Goal: Information Seeking & Learning: Learn about a topic

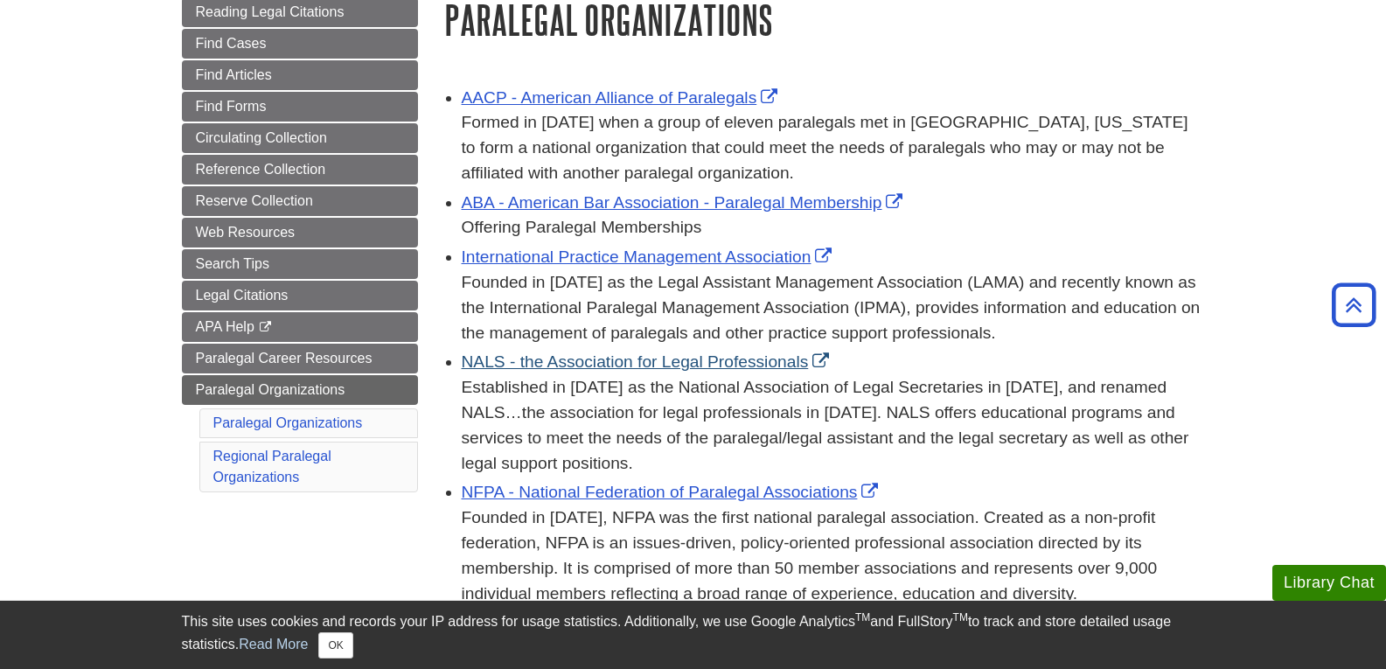
scroll to position [193, 0]
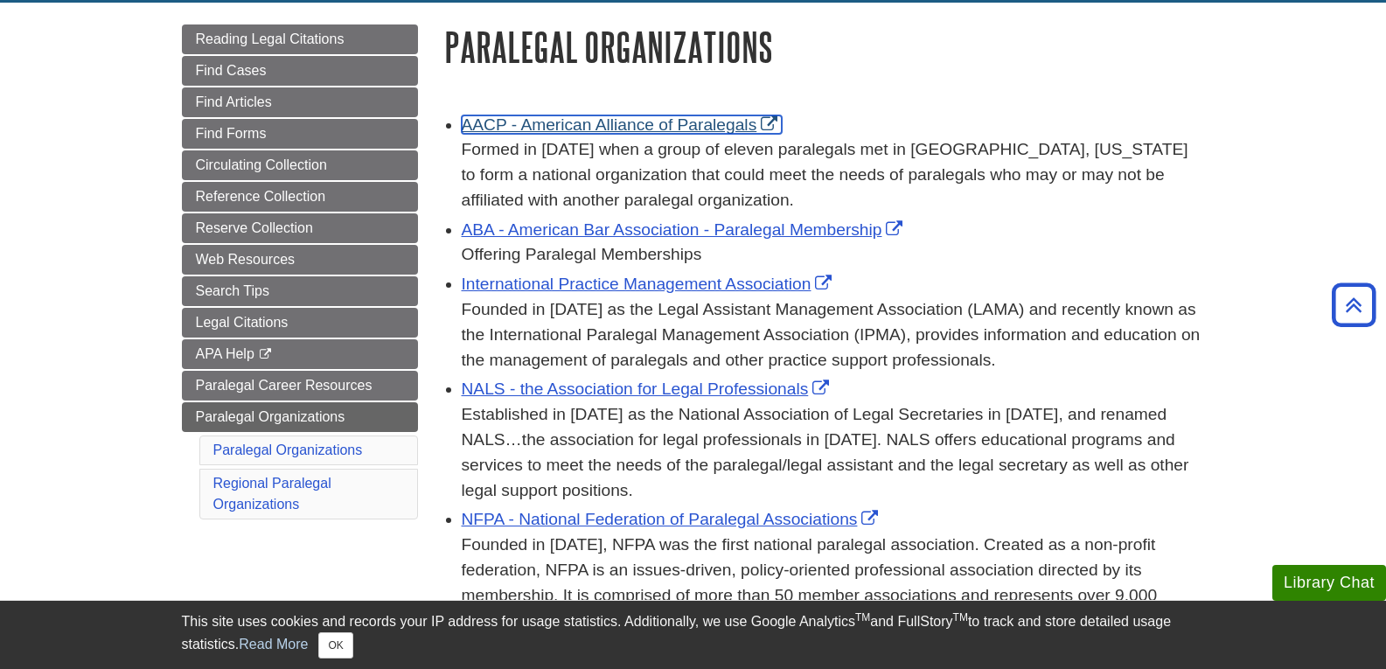
click at [663, 125] on link "AACP - American Alliance of Paralegals" at bounding box center [622, 124] width 321 height 18
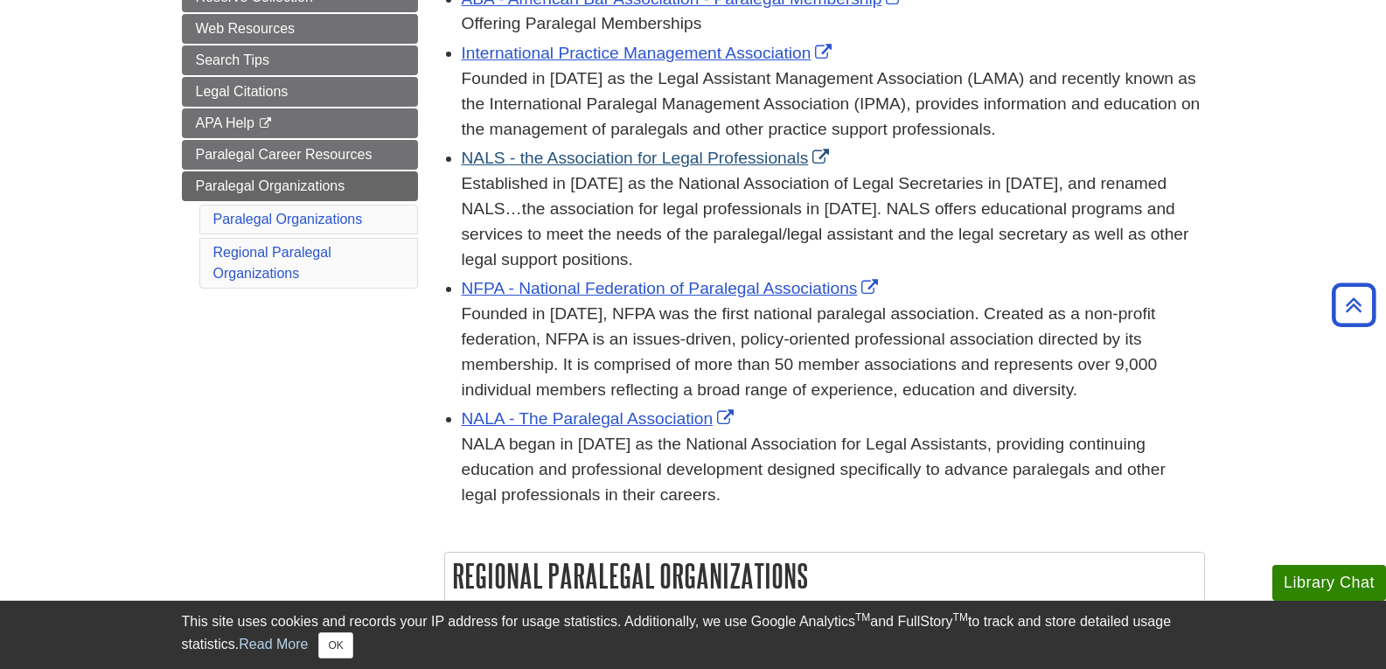
scroll to position [425, 0]
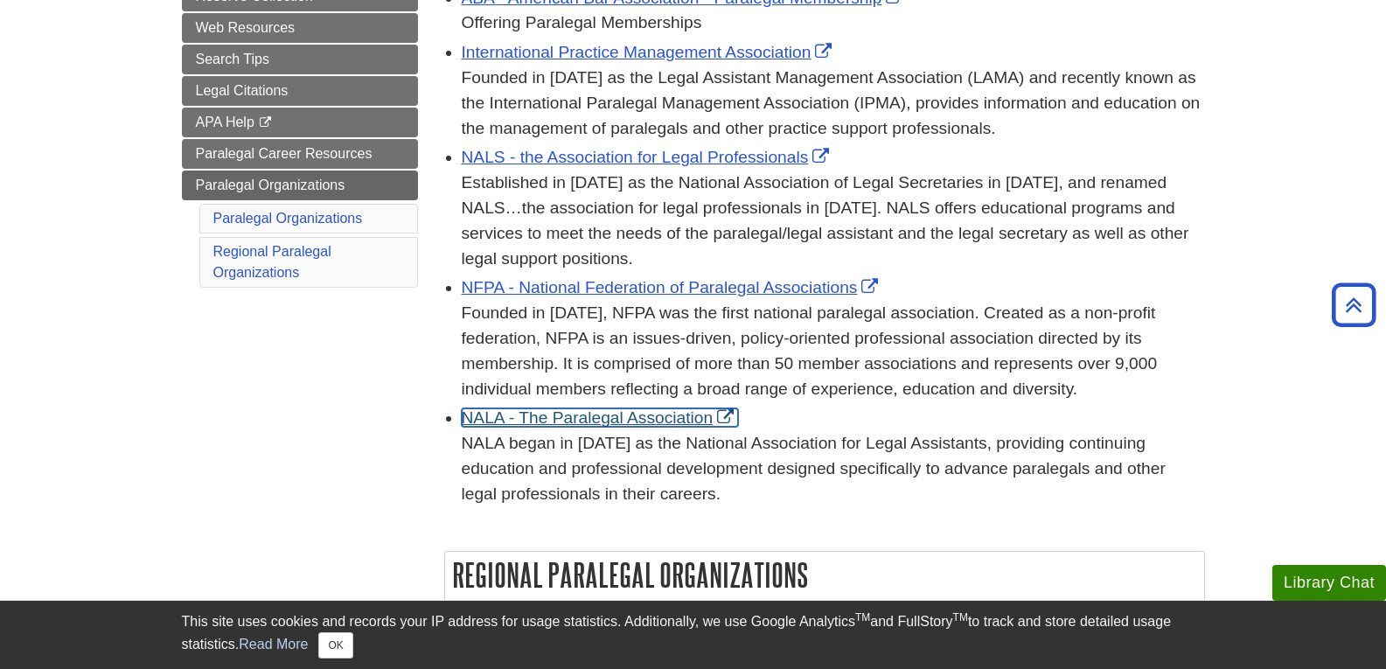
click at [617, 417] on link "NALA - The Paralegal Association" at bounding box center [600, 417] width 277 height 18
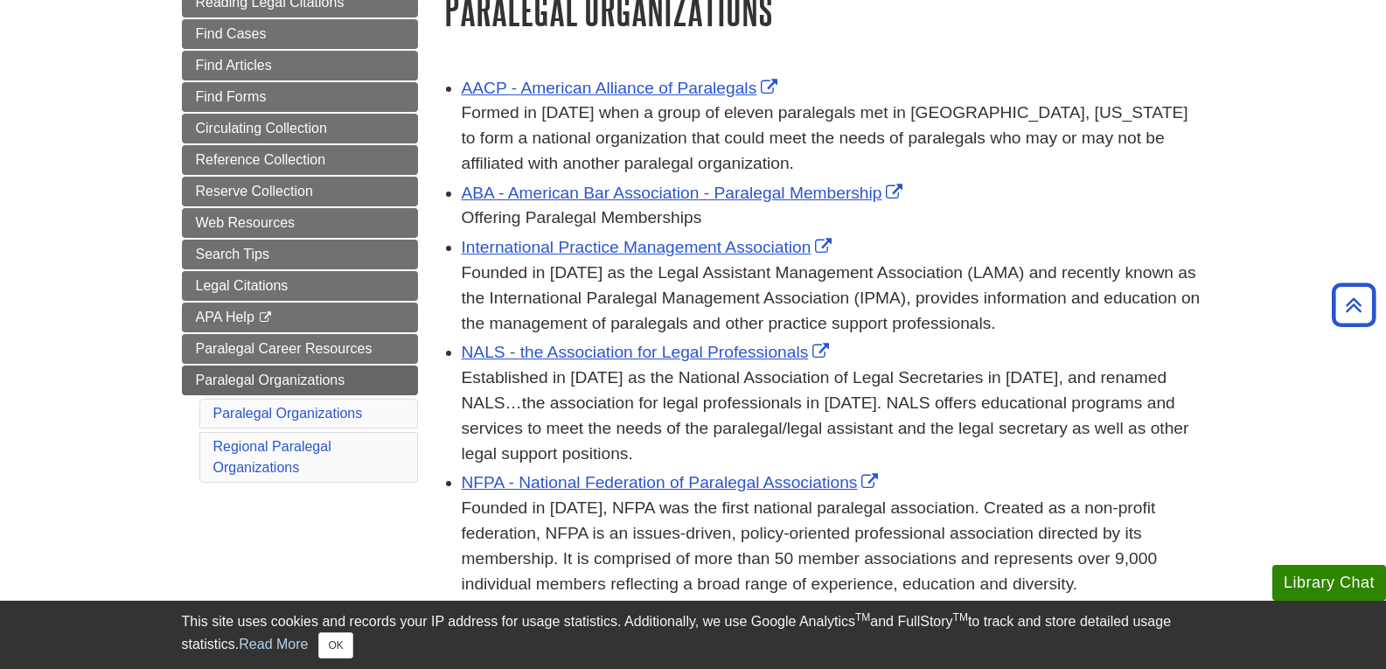
scroll to position [229, 0]
click at [744, 240] on link "International Practice Management Association" at bounding box center [649, 248] width 375 height 18
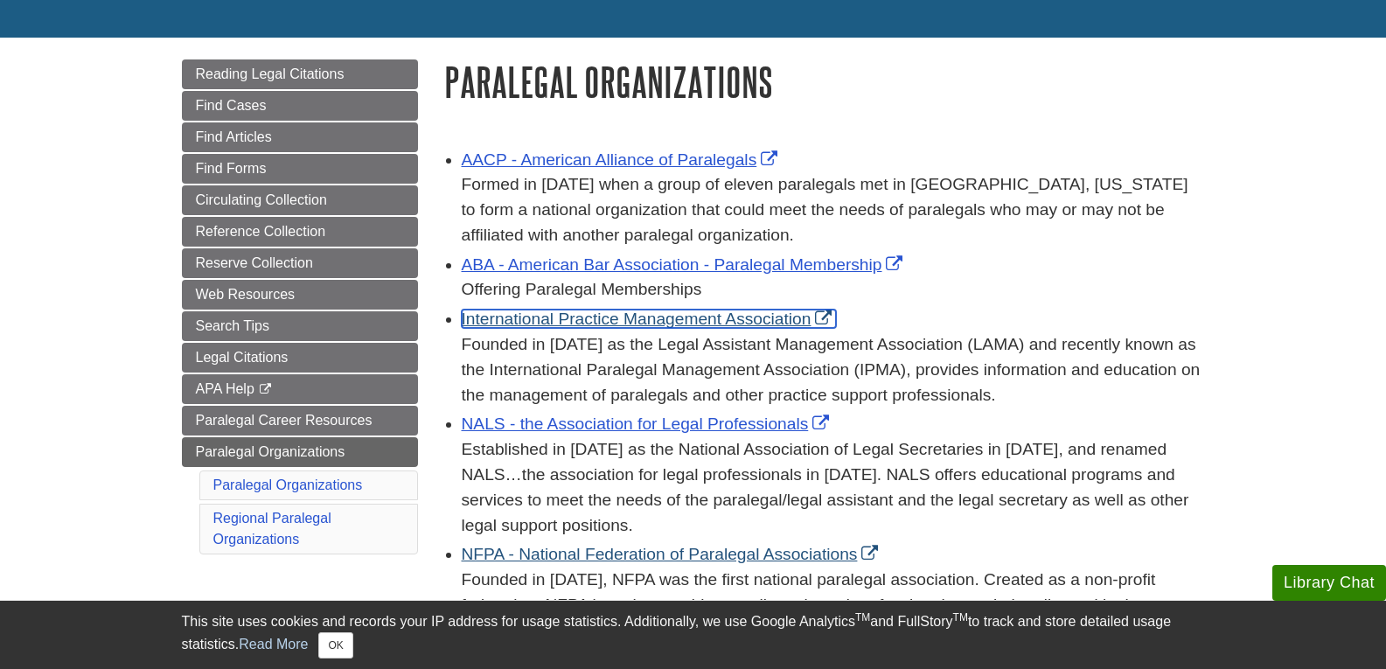
scroll to position [188, 0]
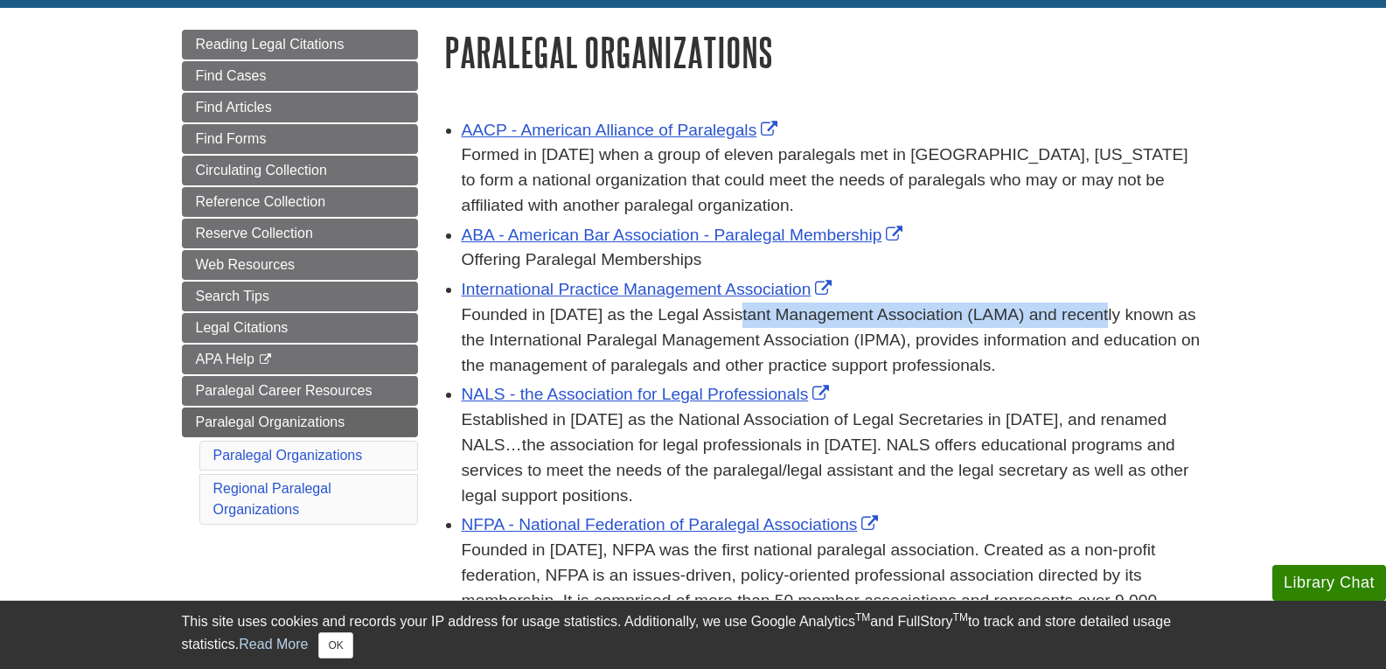
drag, startPoint x: 644, startPoint y: 318, endPoint x: 1010, endPoint y: 316, distance: 365.4
click at [1010, 316] on div "Founded in [DATE] as the Legal Assistant Management Association (LAMA) and rece…" at bounding box center [833, 339] width 743 height 75
copy div "Legal Assistant Management Association (LAMA)"
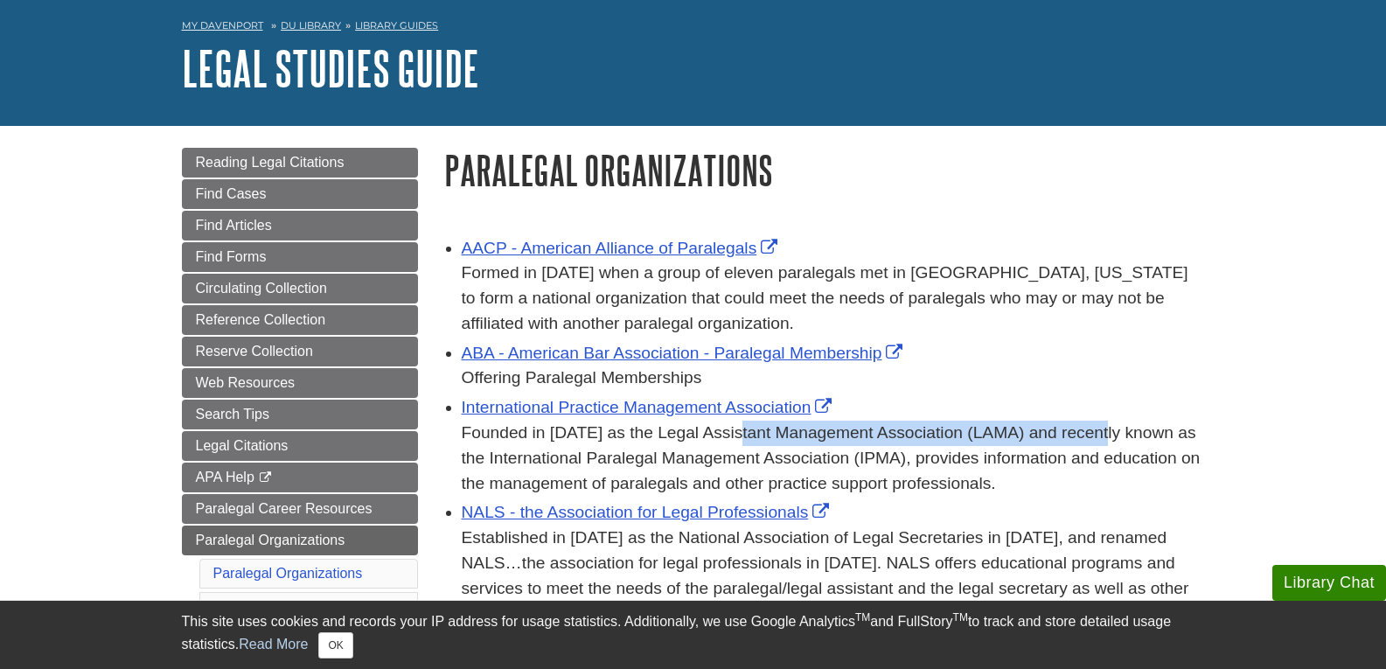
scroll to position [71, 0]
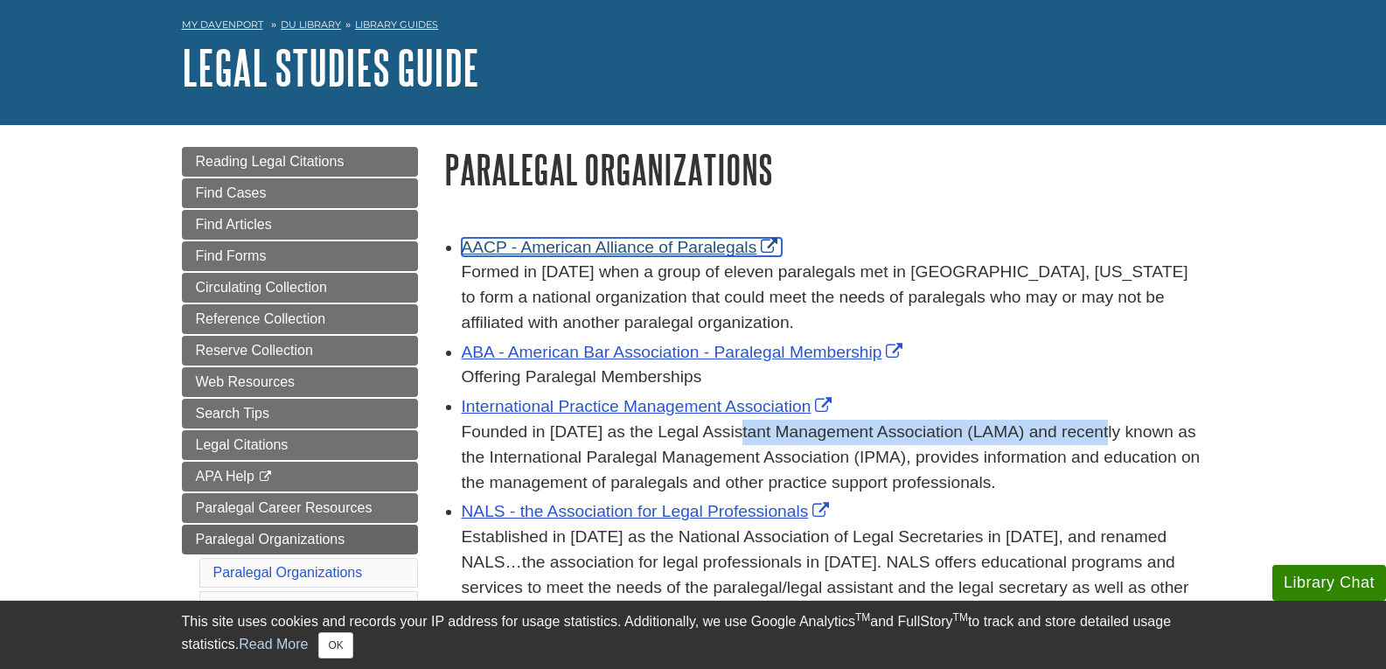
click at [688, 245] on link "AACP - American Alliance of Paralegals" at bounding box center [622, 247] width 321 height 18
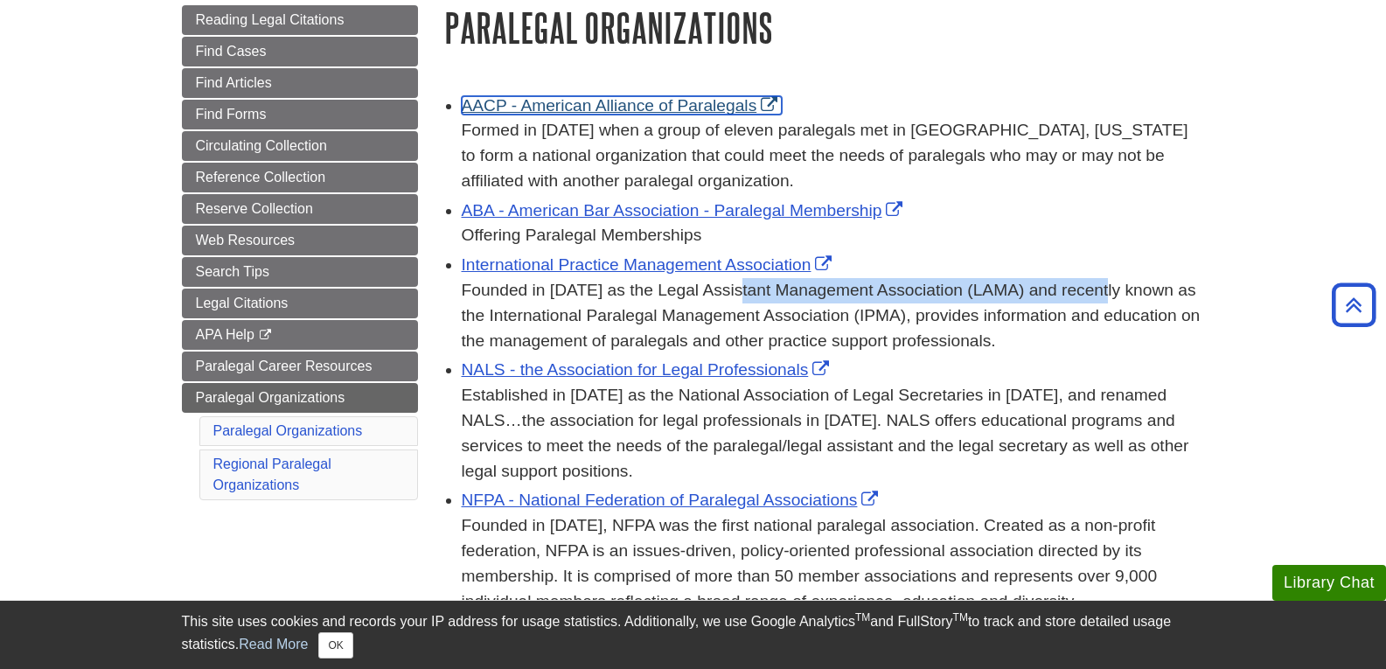
scroll to position [179, 0]
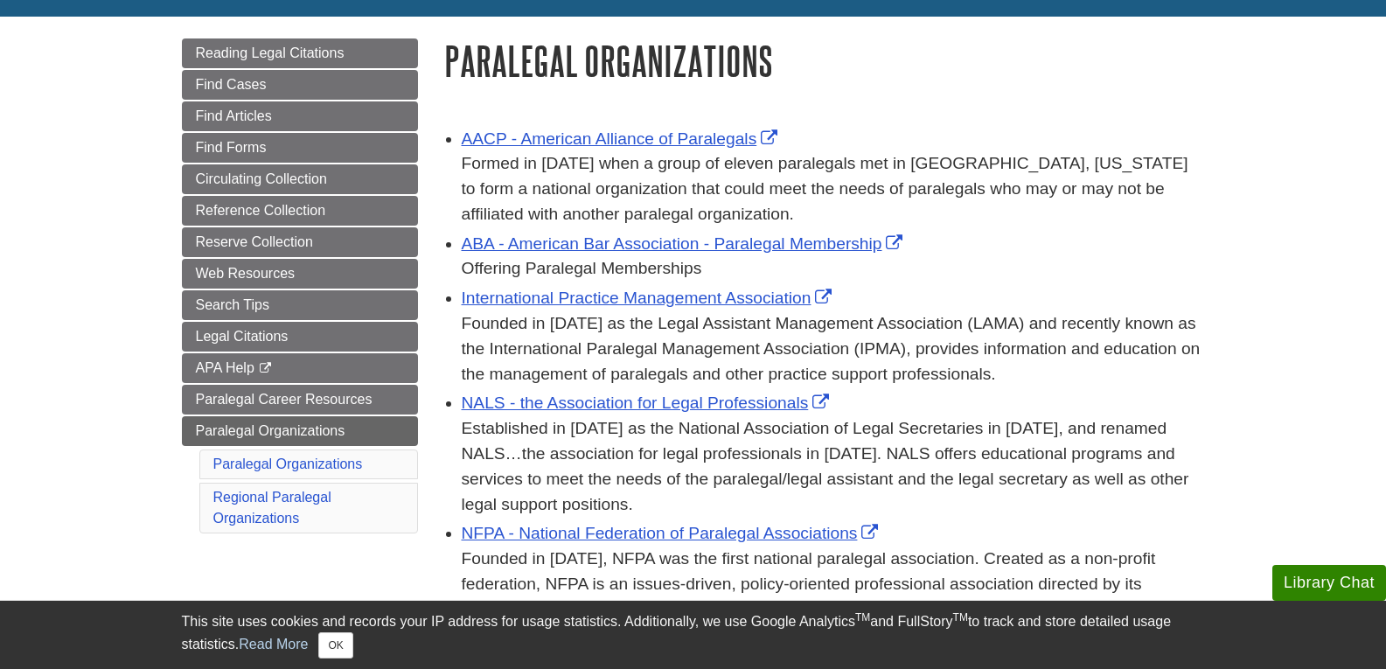
click at [1003, 274] on div "Offering Paralegal Memberships" at bounding box center [833, 268] width 743 height 25
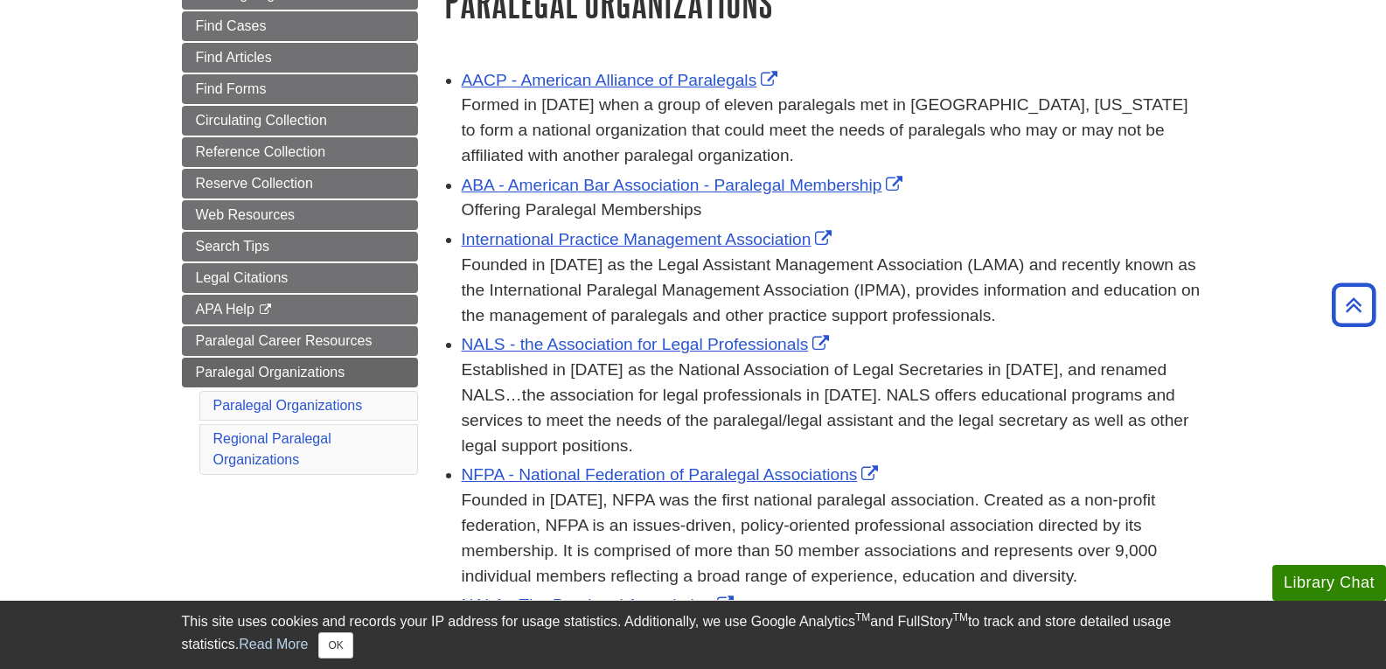
scroll to position [153, 0]
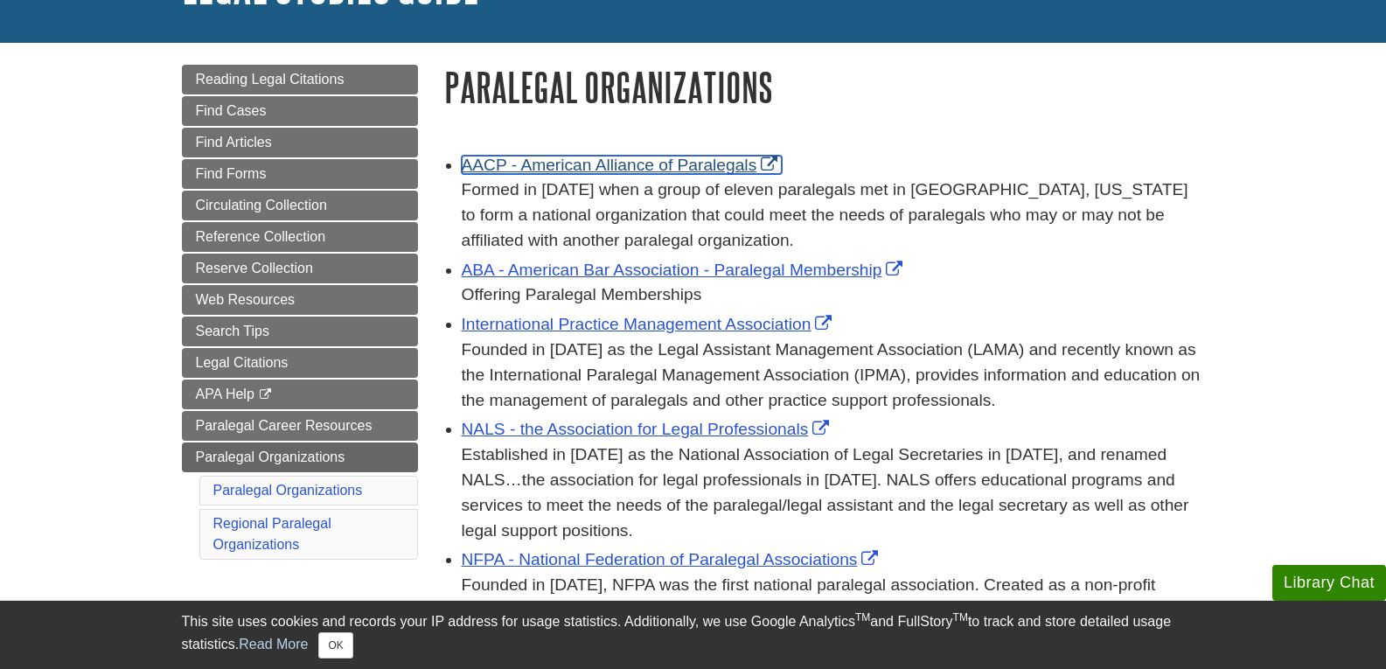
click at [725, 169] on link "AACP - American Alliance of Paralegals" at bounding box center [622, 165] width 321 height 18
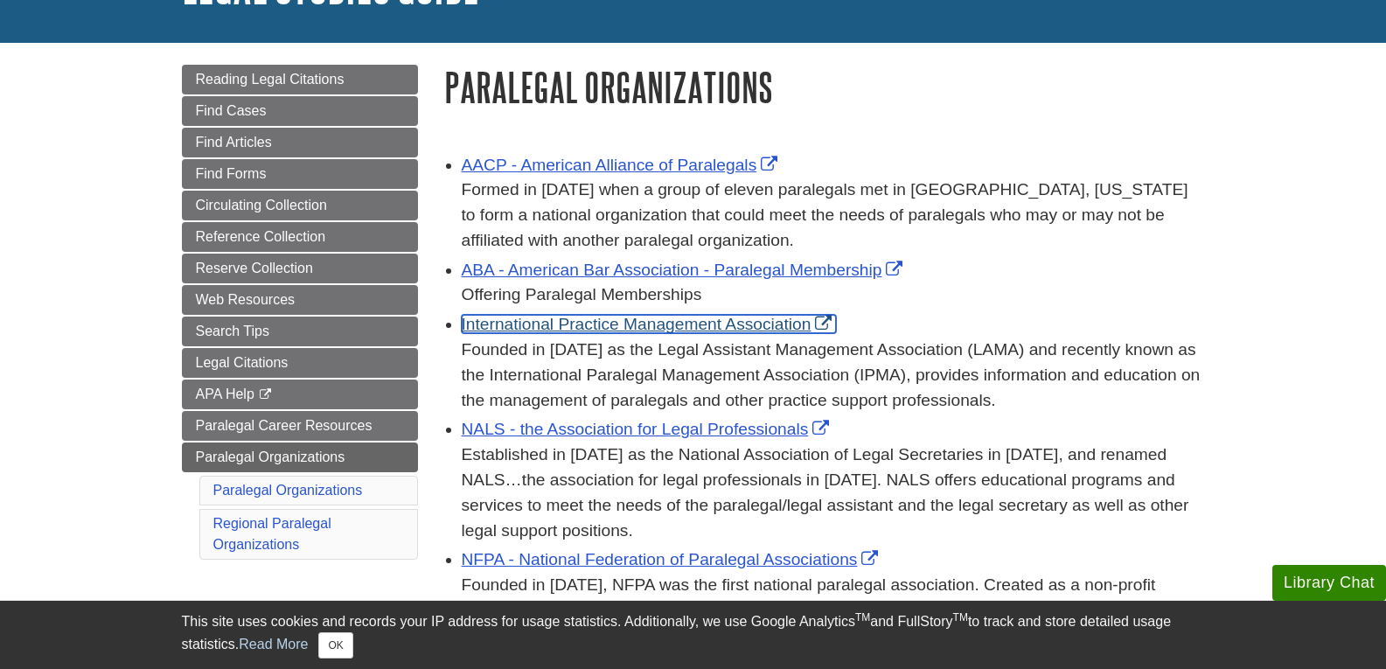
click at [689, 323] on link "International Practice Management Association" at bounding box center [649, 324] width 375 height 18
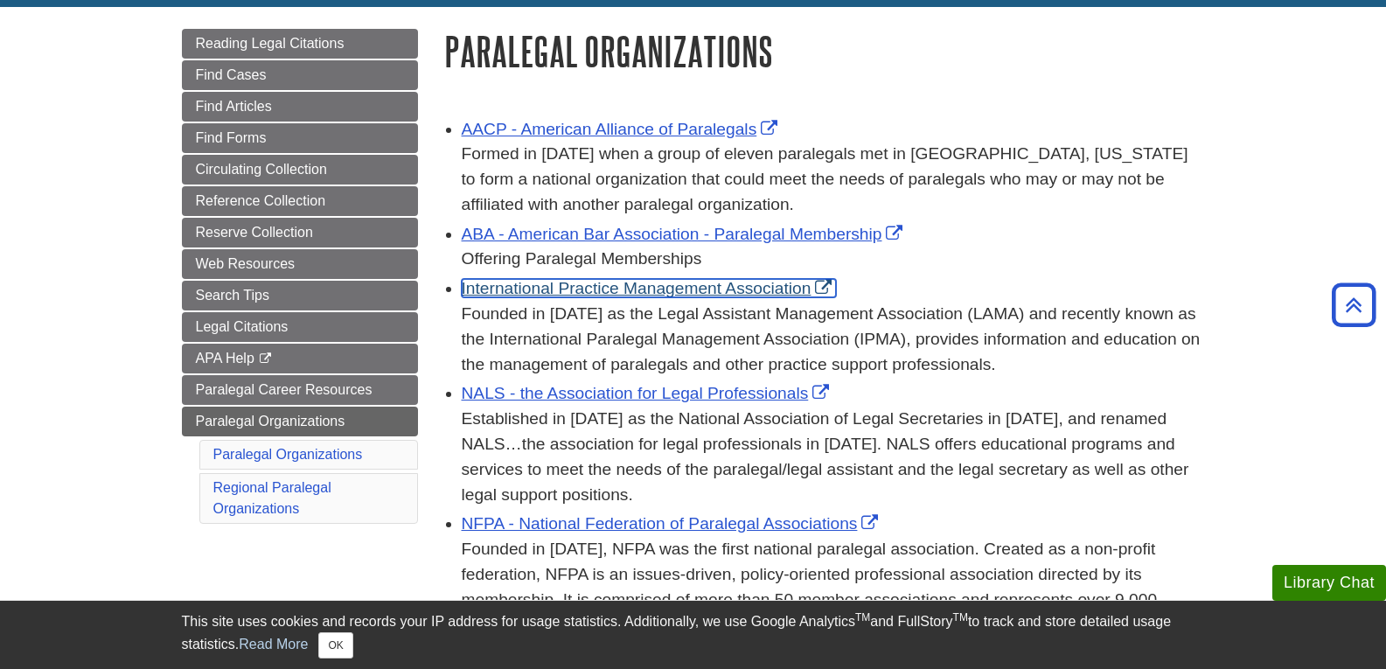
scroll to position [136, 0]
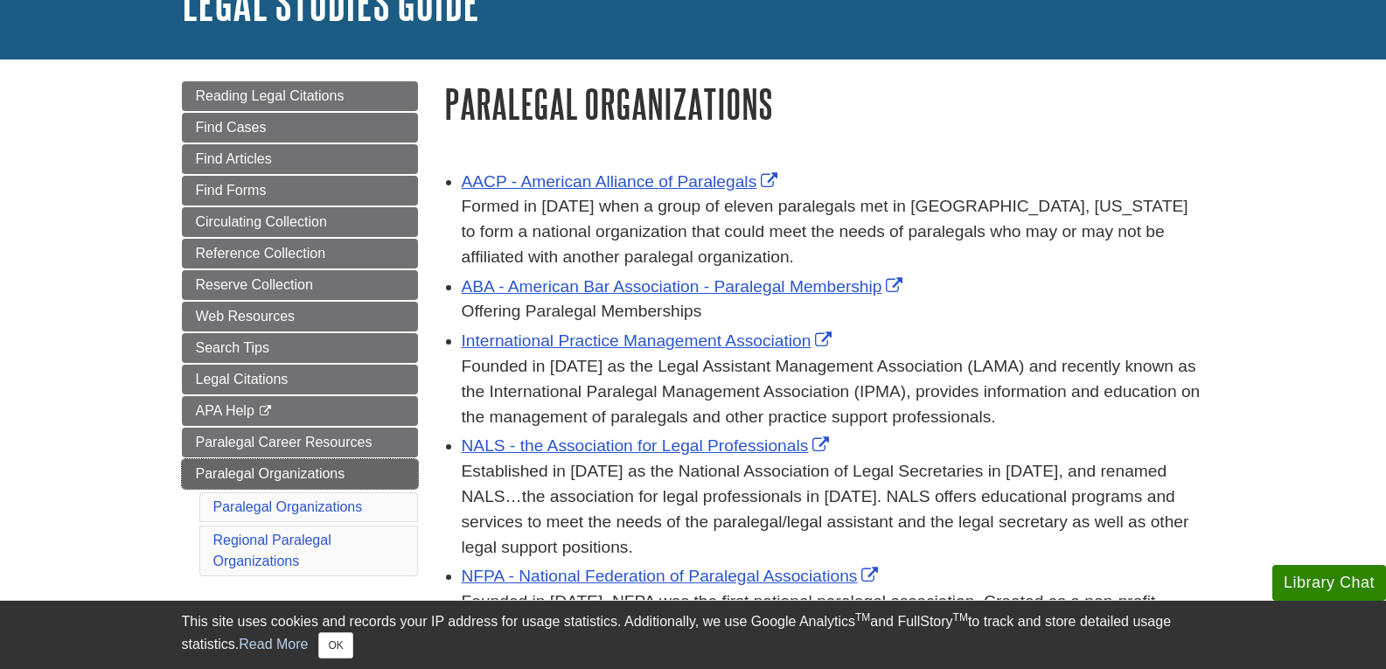
click at [261, 475] on span "Paralegal Organizations" at bounding box center [270, 473] width 149 height 15
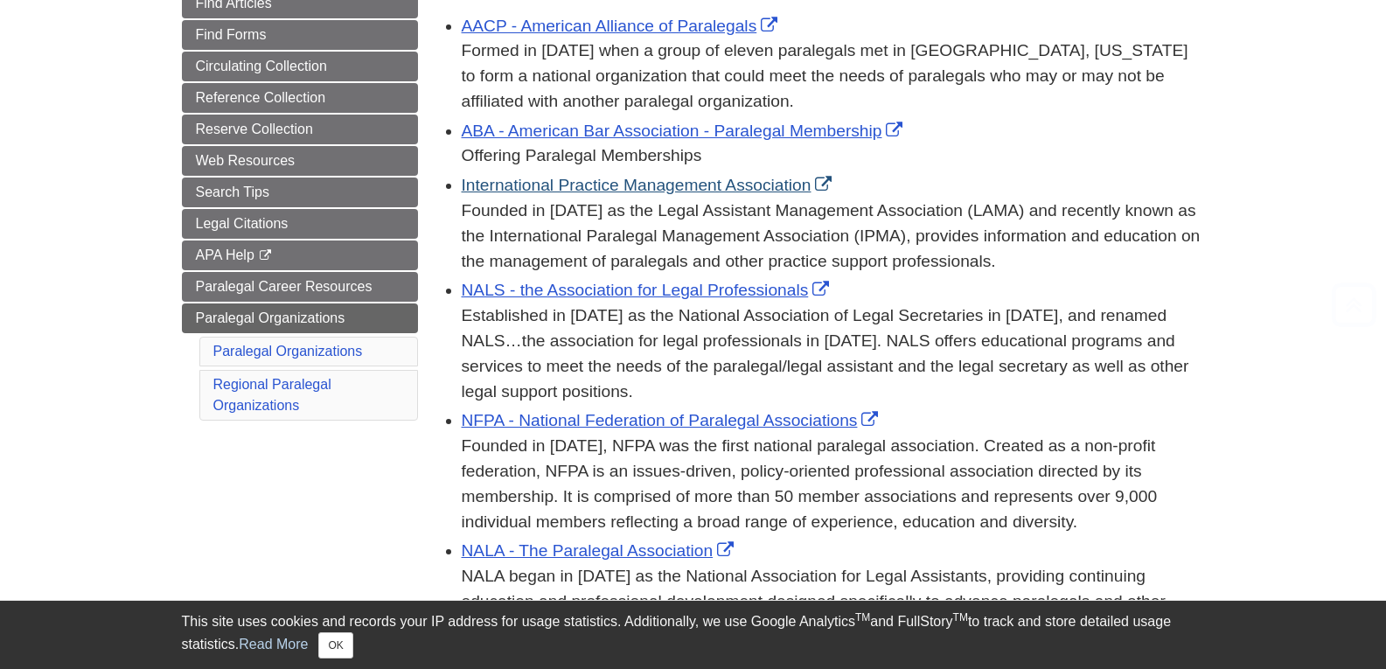
scroll to position [302, 0]
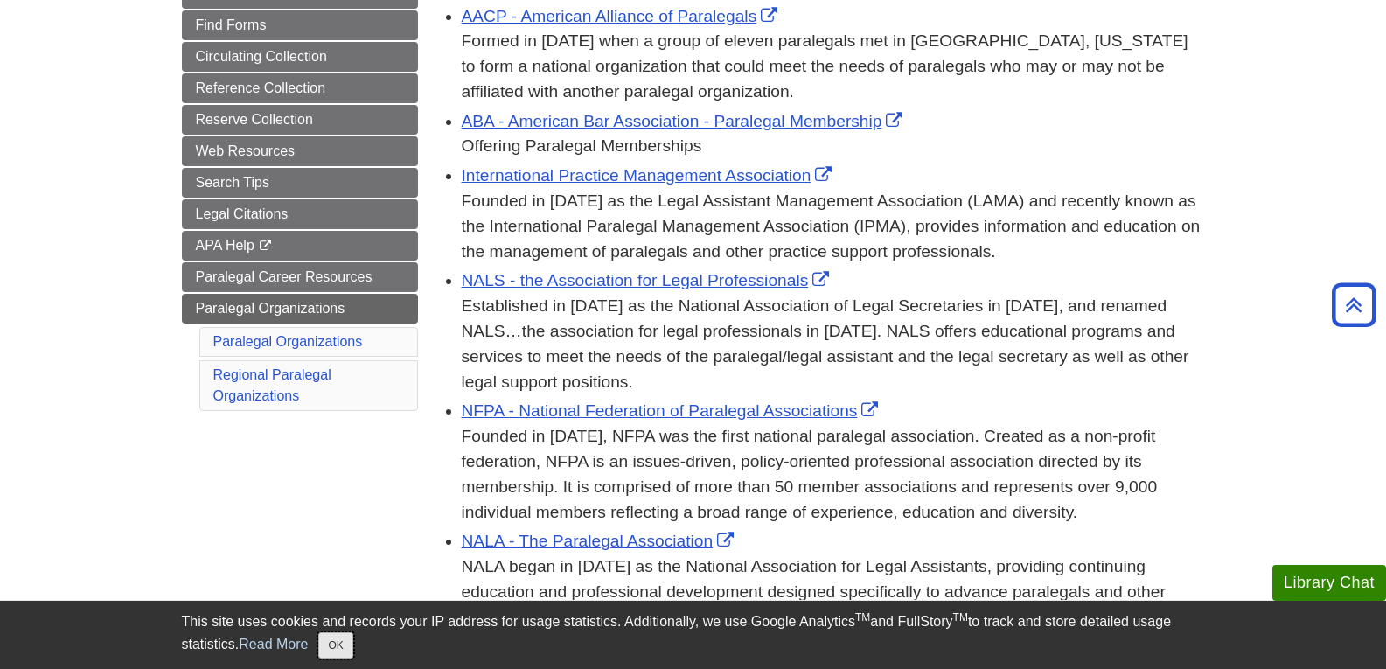
click at [335, 638] on button "OK" at bounding box center [335, 645] width 34 height 26
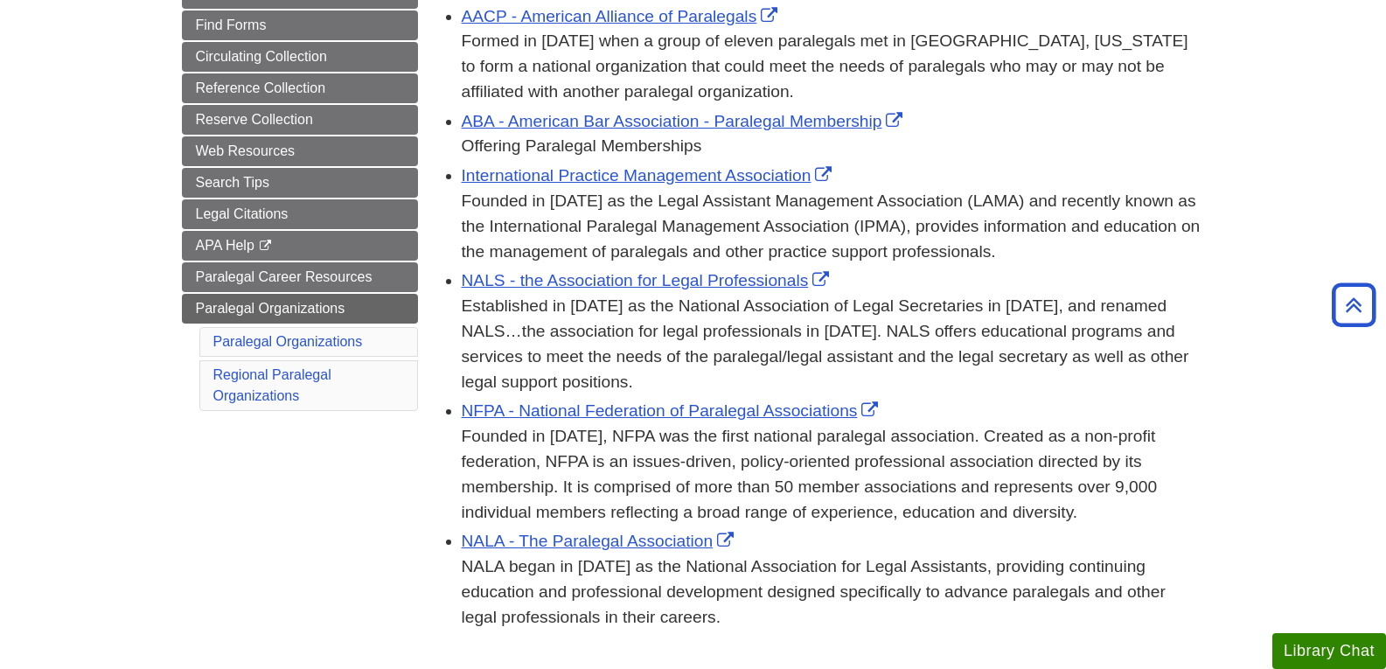
scroll to position [0, 0]
